Goal: Task Accomplishment & Management: Manage account settings

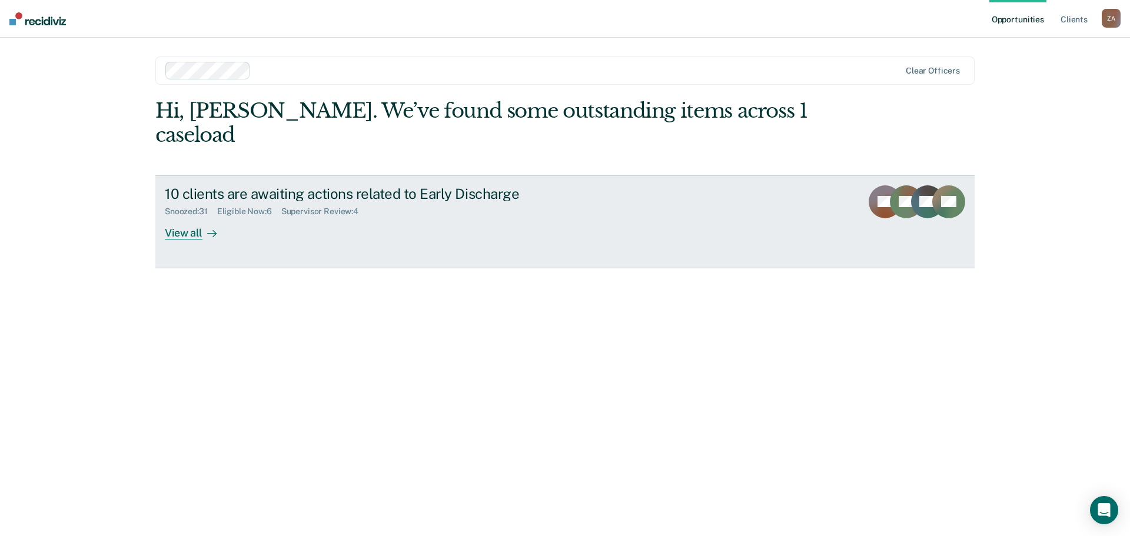
click at [203, 226] on div at bounding box center [209, 233] width 14 height 14
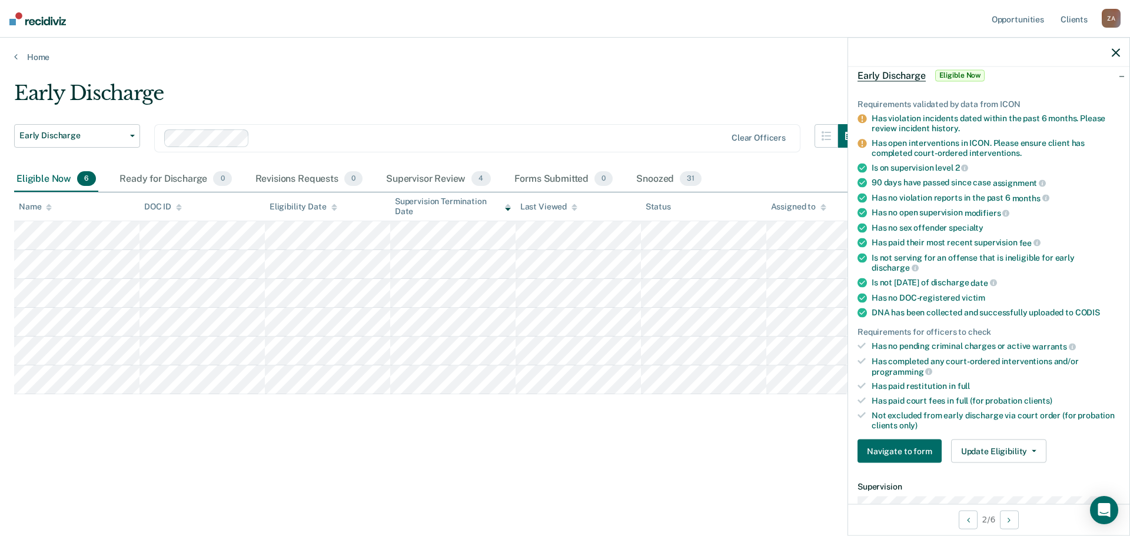
scroll to position [176, 0]
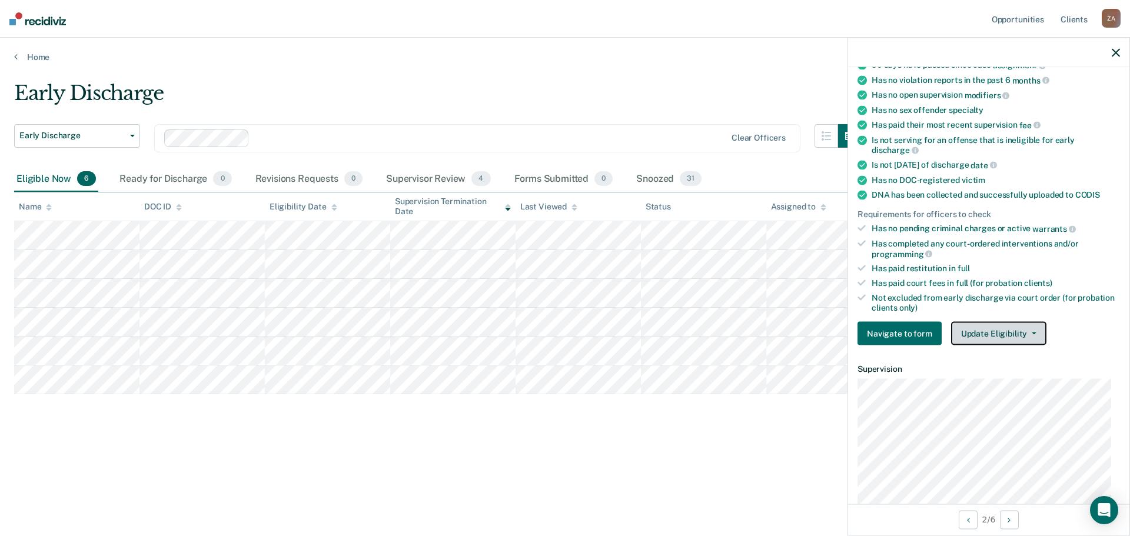
click at [1002, 324] on button "Update Eligibility" at bounding box center [998, 334] width 95 height 24
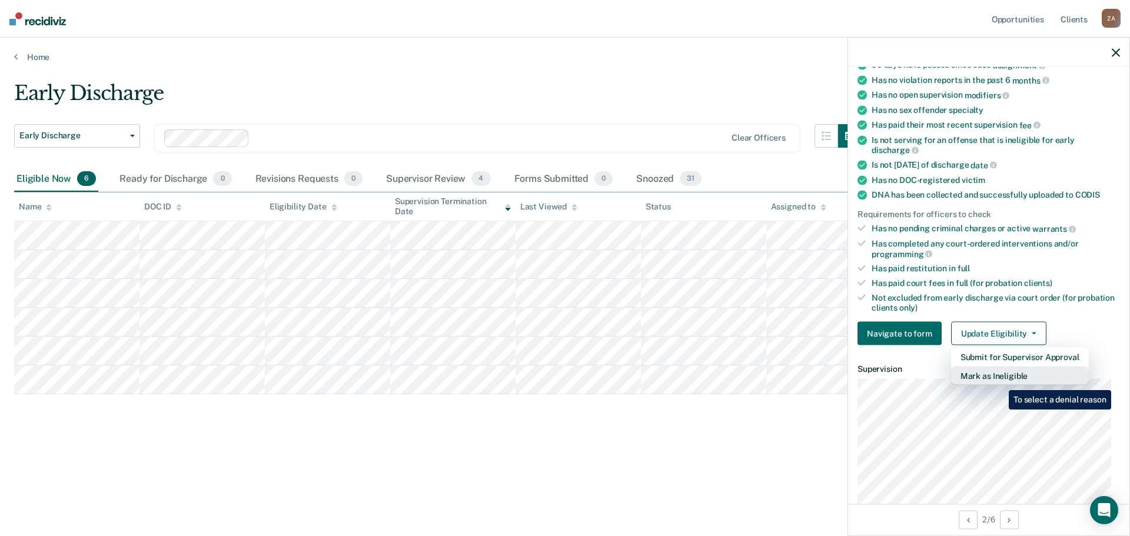
click at [1000, 375] on button "Mark as Ineligible" at bounding box center [1020, 376] width 138 height 19
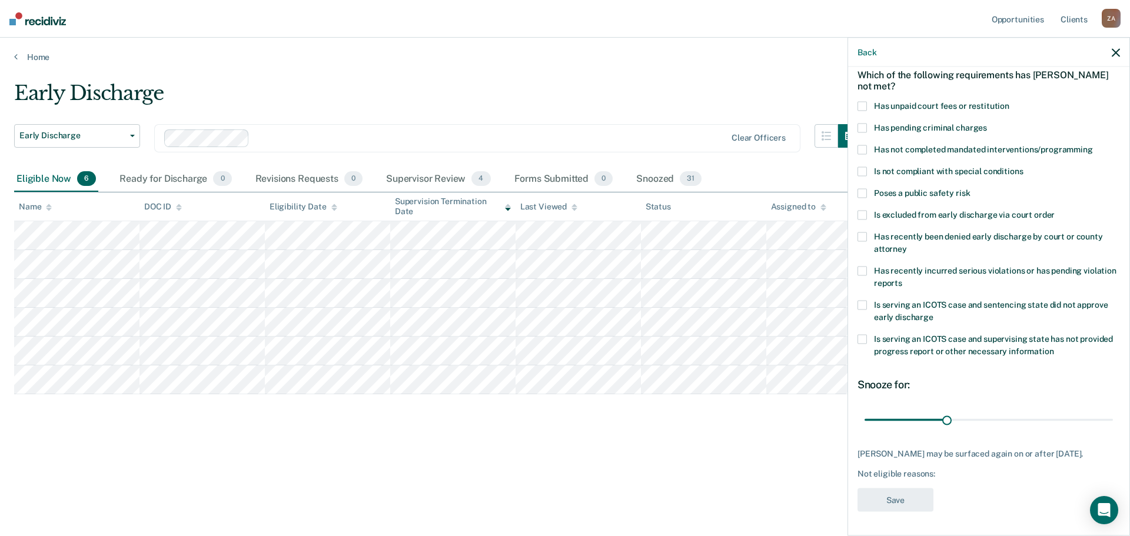
scroll to position [54, 0]
click at [861, 148] on span at bounding box center [861, 150] width 9 height 9
click at [1093, 146] on input "Has not completed mandated interventions/programming" at bounding box center [1093, 146] width 0 height 0
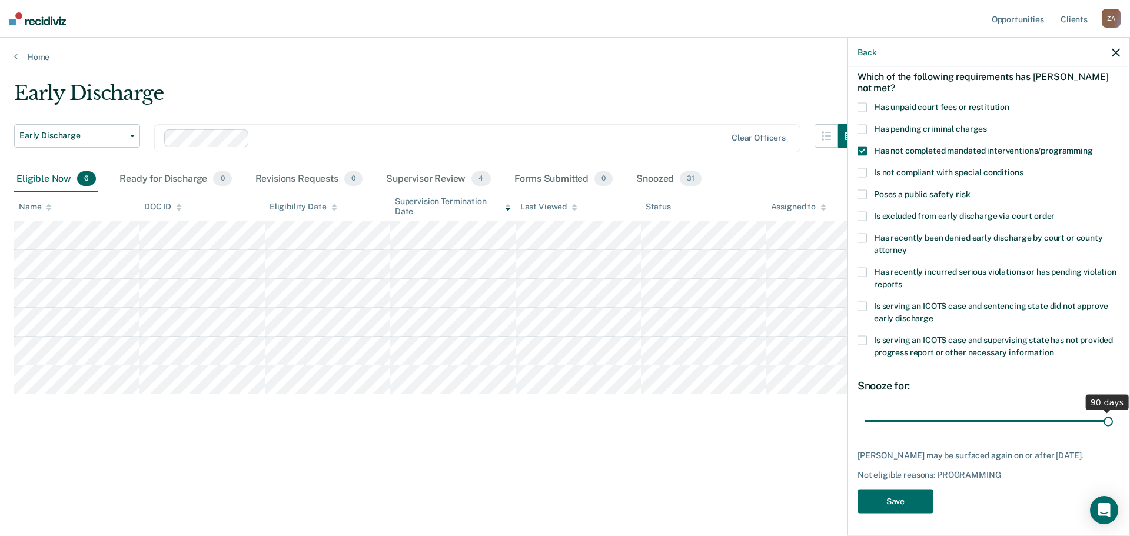
drag, startPoint x: 970, startPoint y: 424, endPoint x: 1129, endPoint y: 436, distance: 159.9
type input "90"
click at [1113, 431] on input "range" at bounding box center [988, 421] width 248 height 21
click at [917, 494] on button "Save" at bounding box center [895, 501] width 76 height 24
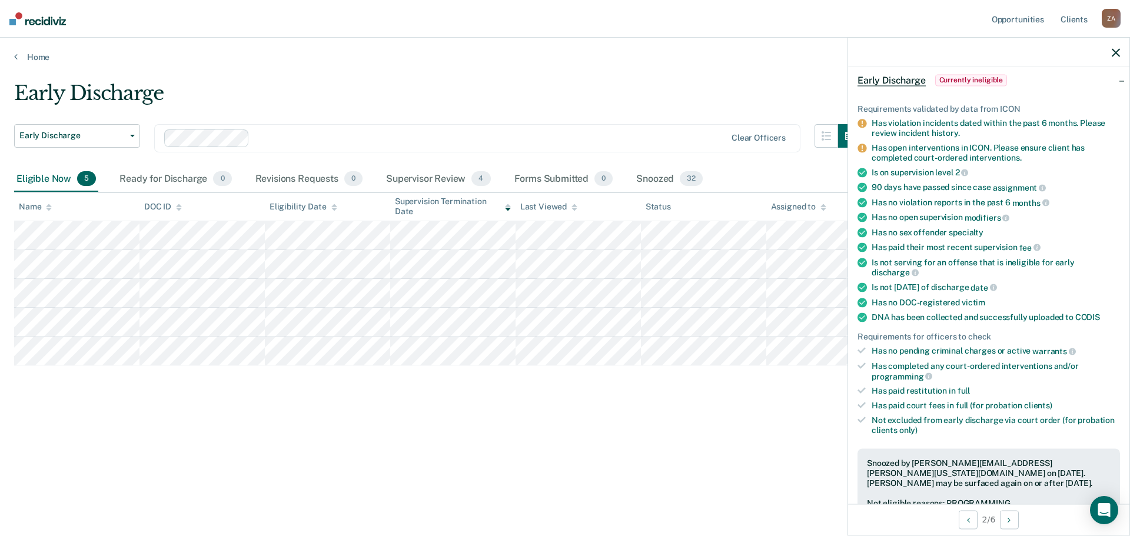
click at [212, 427] on div "Early Discharge Early Discharge Early Discharge Clear officers Eligible Now 5 R…" at bounding box center [564, 264] width 1101 height 367
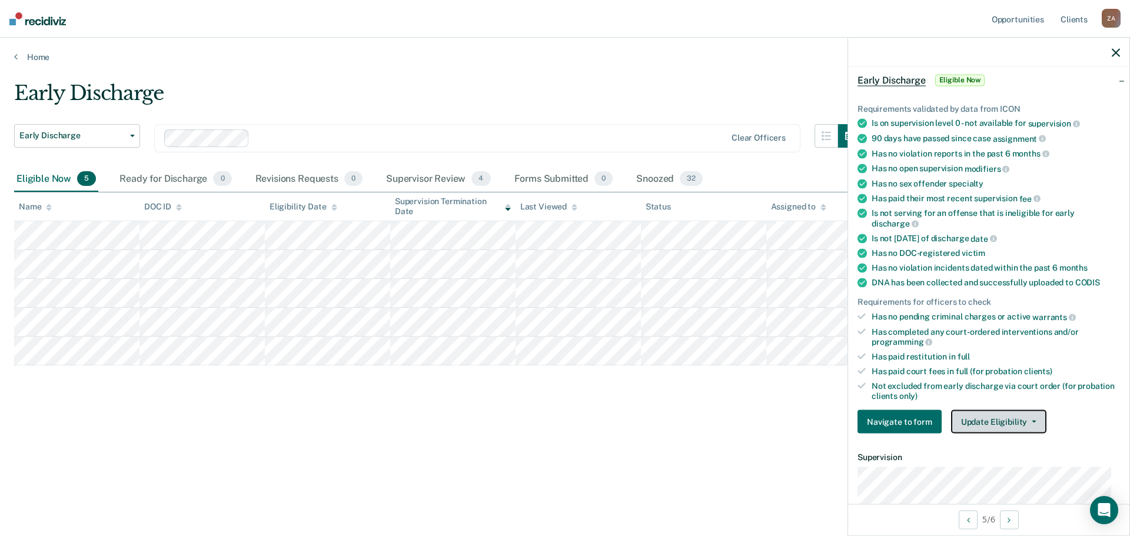
click at [1012, 420] on button "Update Eligibility" at bounding box center [998, 422] width 95 height 24
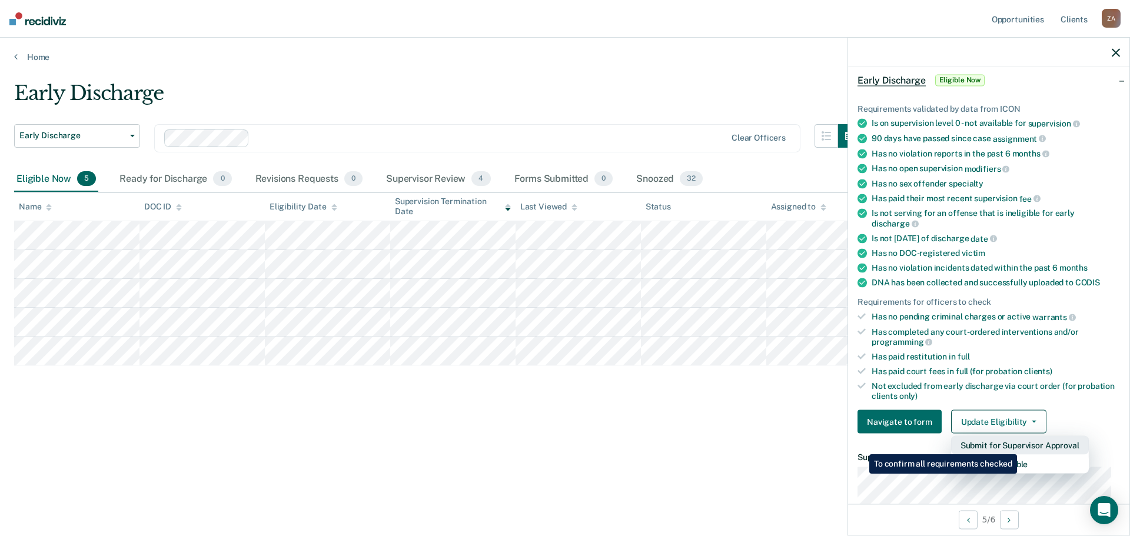
click at [1018, 445] on button "Submit for Supervisor Approval" at bounding box center [1020, 445] width 138 height 19
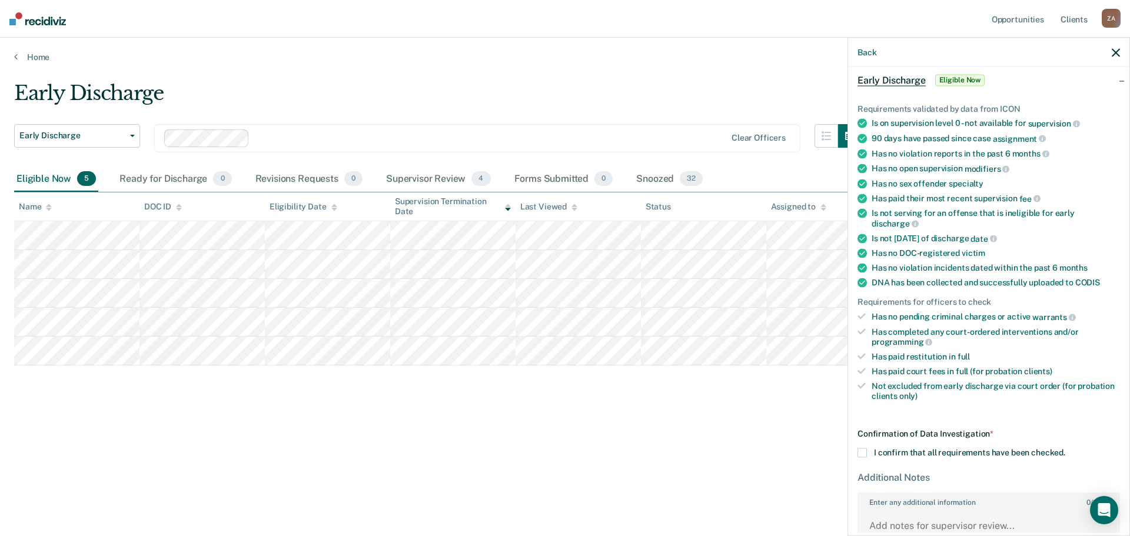
scroll to position [113, 0]
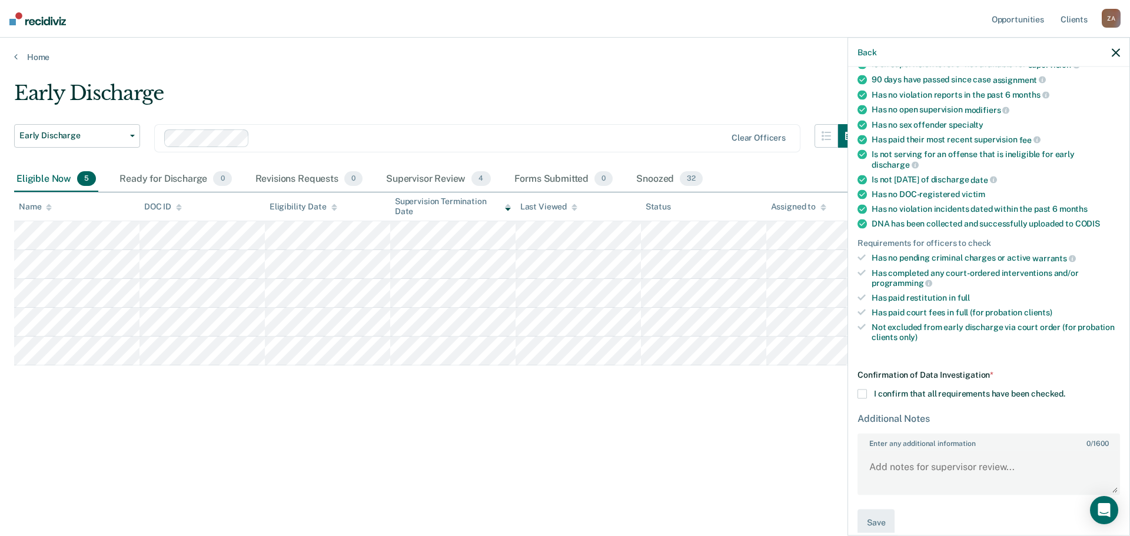
click at [867, 397] on label "I confirm that all requirements have been checked." at bounding box center [988, 393] width 262 height 9
click at [1065, 389] on input "I confirm that all requirements have been checked." at bounding box center [1065, 389] width 0 height 0
click at [885, 523] on button "Save" at bounding box center [875, 522] width 37 height 26
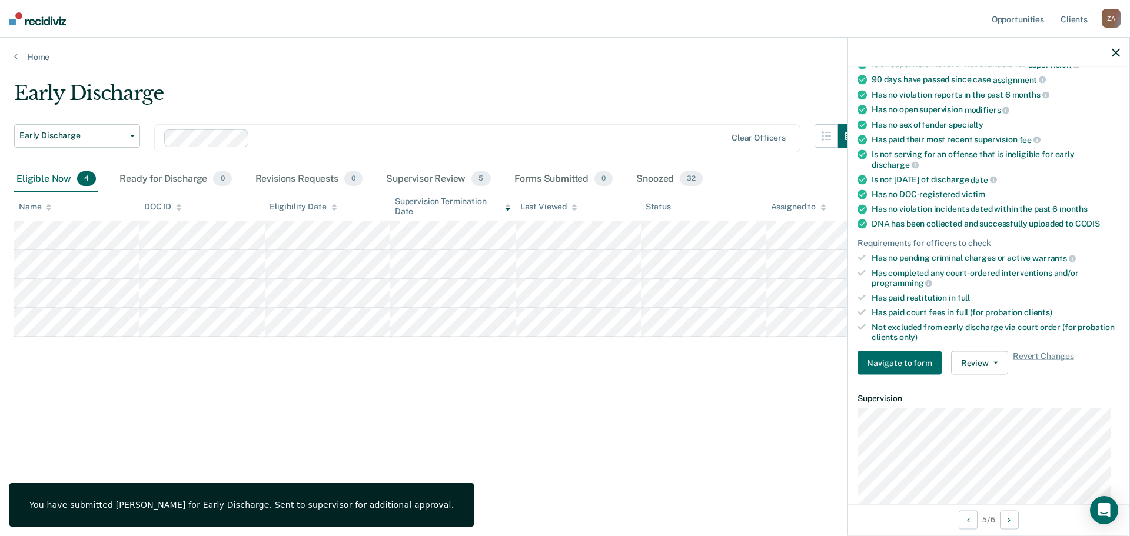
click at [219, 374] on div "Early Discharge Early Discharge Early Discharge Clear officers Eligible Now 4 R…" at bounding box center [564, 264] width 1101 height 367
click at [436, 185] on div "Supervisor Review 5" at bounding box center [438, 179] width 109 height 26
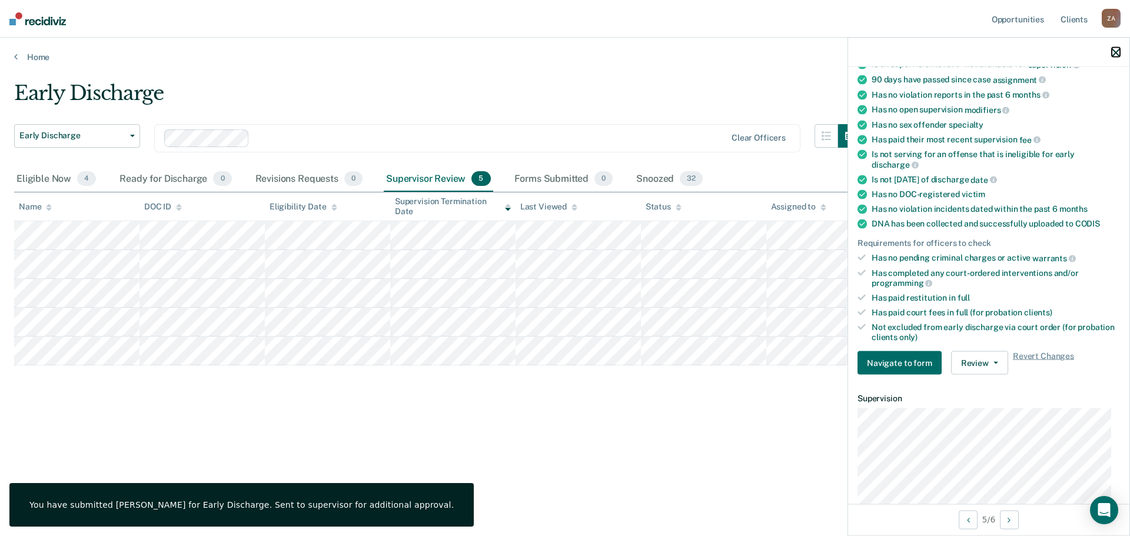
click at [1117, 52] on icon "button" at bounding box center [1115, 52] width 8 height 8
